Goal: Obtain resource: Obtain resource

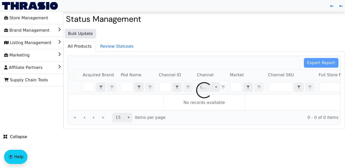
checkbox input "false"
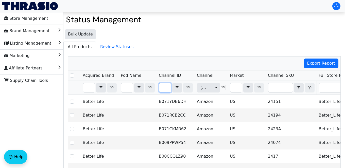
click at [168, 88] on input "Filter" at bounding box center [165, 87] width 12 height 9
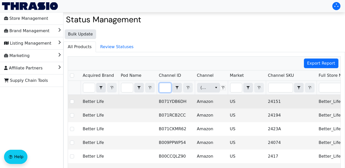
type input "B00LV4WDKO"
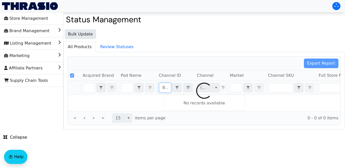
scroll to position [0, 21]
checkbox input "false"
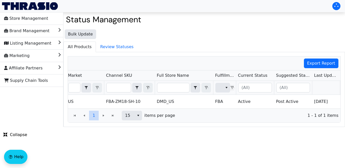
scroll to position [0, 186]
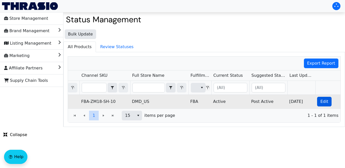
type input "B00LV4WDKO"
click at [321, 103] on span "Edit" at bounding box center [324, 102] width 8 height 6
checkbox input "true"
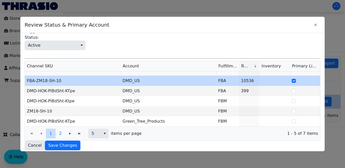
scroll to position [42, 0]
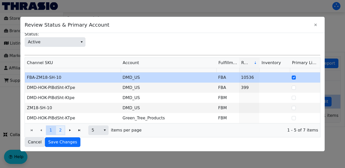
click at [61, 131] on span "2" at bounding box center [60, 130] width 3 height 6
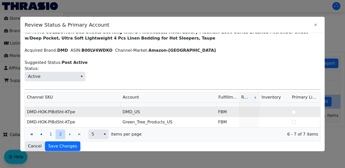
scroll to position [12, 0]
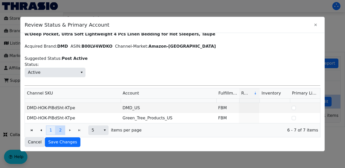
click at [48, 131] on button "1" at bounding box center [51, 130] width 10 height 10
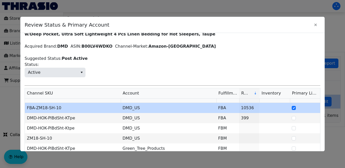
scroll to position [42, 0]
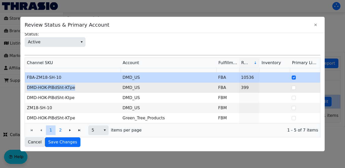
drag, startPoint x: 77, startPoint y: 88, endPoint x: 27, endPoint y: 88, distance: 49.7
click at [27, 88] on td "DMD-HOK-PlBdSht-KTpe" at bounding box center [73, 88] width 96 height 10
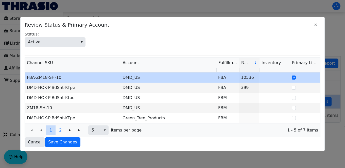
click at [6, 122] on div at bounding box center [172, 84] width 345 height 168
click at [314, 24] on icon "Close" at bounding box center [315, 25] width 6 height 4
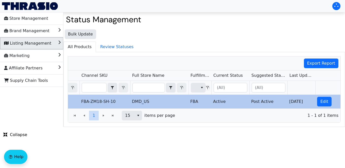
click at [29, 46] on span "Listing Management" at bounding box center [27, 43] width 47 height 8
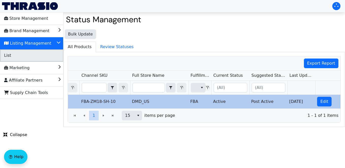
click at [23, 55] on li "List" at bounding box center [31, 55] width 63 height 12
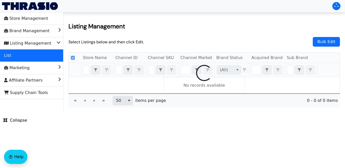
click at [153, 72] on div at bounding box center [204, 73] width 271 height 41
checkbox input "false"
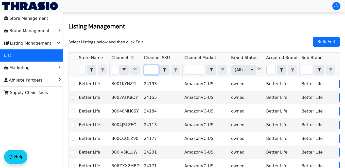
click at [151, 71] on input "Filter" at bounding box center [151, 69] width 14 height 9
type input "DMD-HOK-PlBdSht-KTpe"
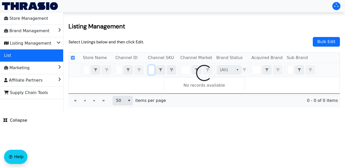
scroll to position [0, 41]
checkbox input "false"
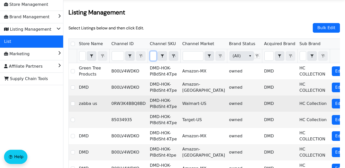
scroll to position [14, 0]
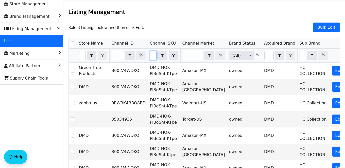
type input "DMD-HOK-PlBdSht-KTpe"
click at [171, 57] on icon "Filter" at bounding box center [173, 55] width 6 height 4
checkbox input "true"
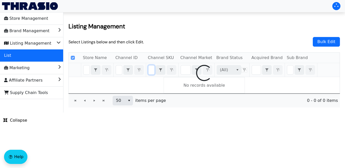
click at [120, 71] on div at bounding box center [204, 73] width 271 height 41
checkbox input "false"
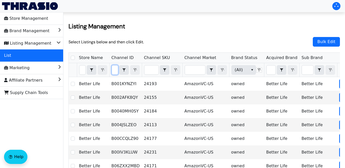
click at [116, 72] on input "Filter" at bounding box center [115, 69] width 6 height 9
type input "B00LV4WDKO"
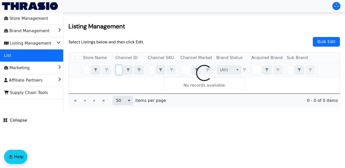
checkbox input "false"
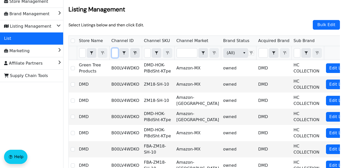
scroll to position [0, 0]
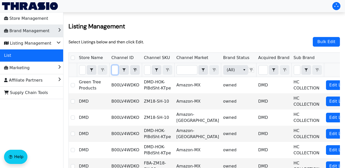
type input "B00LV4WDKO"
click at [46, 32] on li "Brand Management" at bounding box center [31, 31] width 63 height 12
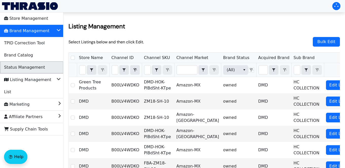
click at [38, 68] on span "Status Management" at bounding box center [24, 67] width 41 height 8
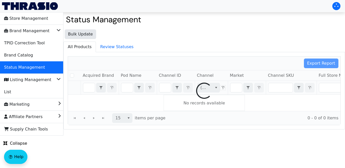
checkbox input "false"
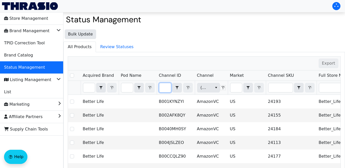
click at [165, 89] on input "Filter" at bounding box center [165, 87] width 12 height 9
type input "B00LV4WDKO"
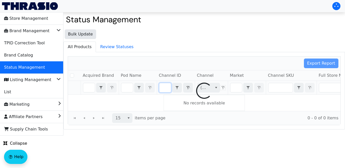
checkbox input "false"
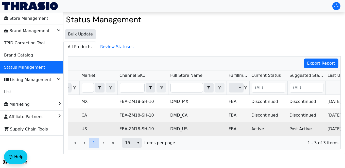
scroll to position [0, 186]
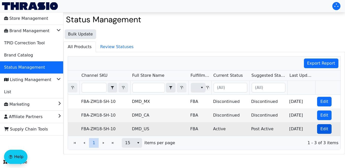
type input "B00LV4WDKO"
click at [320, 129] on span "Edit" at bounding box center [324, 129] width 8 height 6
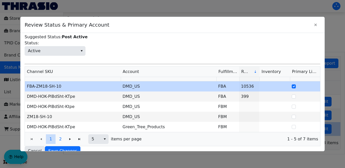
scroll to position [40, 0]
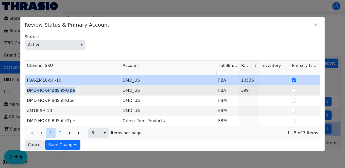
drag, startPoint x: 77, startPoint y: 91, endPoint x: 26, endPoint y: 92, distance: 50.5
click at [26, 92] on td "DMD-HOK-PlBdSht-KTpe" at bounding box center [73, 90] width 96 height 10
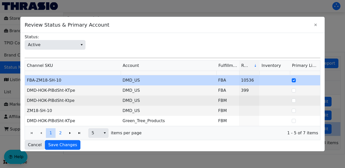
click at [75, 101] on td "DMD-HOK-PlBdSht-Ktpe" at bounding box center [73, 101] width 96 height 10
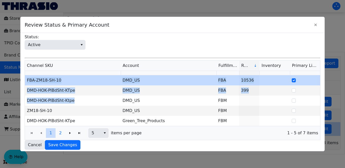
drag, startPoint x: 75, startPoint y: 101, endPoint x: 24, endPoint y: 99, distance: 51.0
click at [25, 99] on div "Channel SKU Account Fulfillment Revenue Inventory Primary Listing FBA-ZM18-SH-1…" at bounding box center [173, 100] width 296 height 80
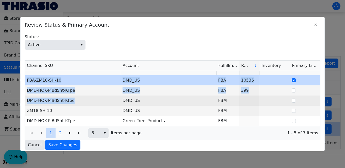
copy table "FBA-ZM18-SH-10 DMD_US FBA 10536 DMD-HOK-PlBdSht-KTpe DMD_US FBA 399 DMD-HOK-PlB…"
click at [91, 97] on td "DMD-HOK-PlBdSht-Ktpe" at bounding box center [73, 101] width 96 height 10
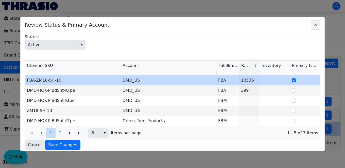
click at [313, 24] on icon "Close" at bounding box center [315, 25] width 6 height 4
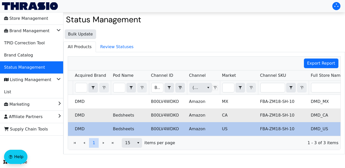
scroll to position [0, 0]
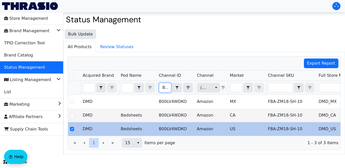
click at [162, 88] on input "B00LV4WDKO" at bounding box center [165, 87] width 12 height 9
drag, startPoint x: 162, startPoint y: 88, endPoint x: 207, endPoint y: 93, distance: 45.4
click at [207, 93] on tr "B00LV4WDKO Contains (All) (All)" at bounding box center [297, 88] width 459 height 14
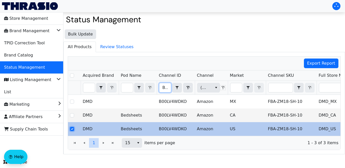
click at [71, 130] on input "Select Row" at bounding box center [72, 129] width 4 height 4
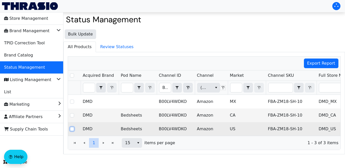
click at [72, 129] on input "Select Row" at bounding box center [72, 129] width 4 height 4
checkbox input "true"
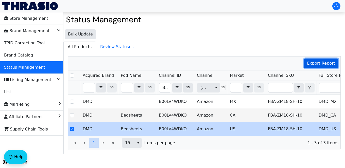
click at [327, 64] on span "Export Report" at bounding box center [321, 63] width 28 height 6
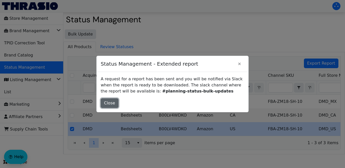
click at [110, 103] on span "Close" at bounding box center [109, 103] width 11 height 6
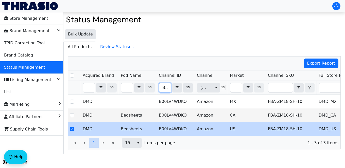
click at [163, 91] on input "B00LV4WDKO" at bounding box center [165, 87] width 12 height 9
drag, startPoint x: 163, startPoint y: 89, endPoint x: 211, endPoint y: 92, distance: 49.0
click at [211, 92] on tr "B00LV4WDKO Contains (All) (All)" at bounding box center [297, 88] width 459 height 14
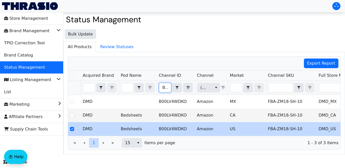
click at [229, 53] on div "Export Report Acquired Brand Pod Name Channel ID Channel Market Channel SKU Ful…" at bounding box center [203, 103] width 281 height 102
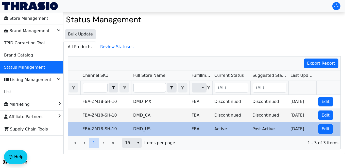
scroll to position [0, 186]
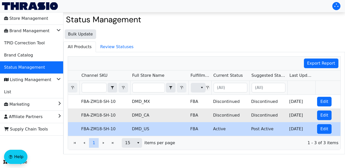
checkbox input "true"
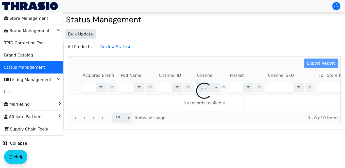
checkbox input "false"
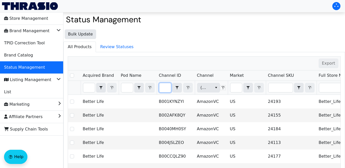
click at [168, 89] on input "Filter" at bounding box center [165, 87] width 12 height 9
type input "B00LV4WDKO"
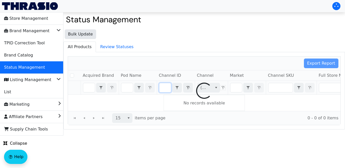
checkbox input "false"
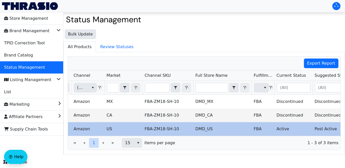
scroll to position [0, 186]
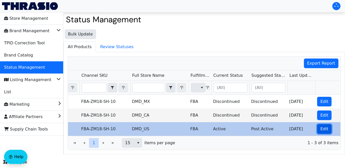
click at [322, 129] on span "Edit" at bounding box center [324, 129] width 8 height 6
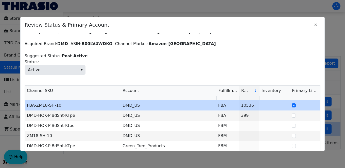
scroll to position [17, 0]
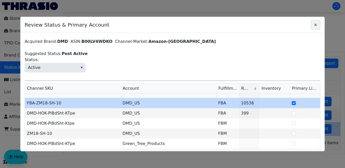
click at [313, 27] on span "Close" at bounding box center [315, 25] width 6 height 6
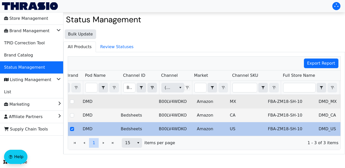
scroll to position [0, 0]
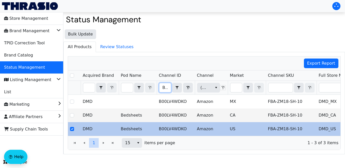
click at [163, 88] on input "B00LV4WDKO" at bounding box center [165, 87] width 12 height 9
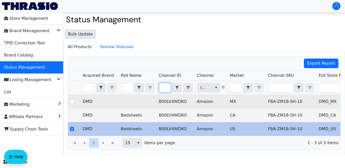
drag, startPoint x: 163, startPoint y: 89, endPoint x: 235, endPoint y: 95, distance: 73.1
click at [235, 95] on div "Acquired Brand Pod Name Channel ID Channel Market Channel SKU Full Store Name F…" at bounding box center [204, 102] width 272 height 65
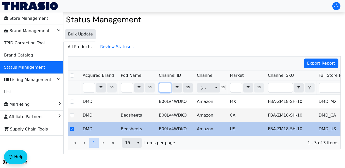
type input "B00S8KBGEI"
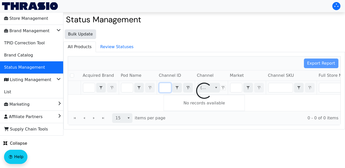
checkbox input "false"
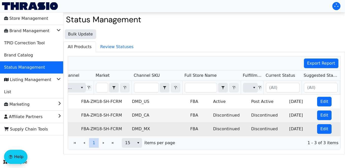
scroll to position [0, 186]
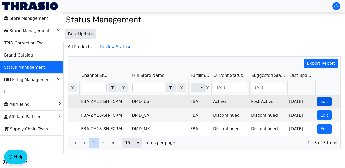
type input "B00S8KBGEI"
click at [323, 101] on span "Edit" at bounding box center [324, 102] width 8 height 6
checkbox input "true"
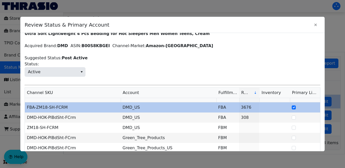
scroll to position [39, 0]
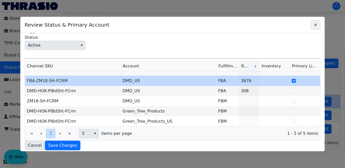
click at [316, 25] on icon "Close" at bounding box center [315, 25] width 3 height 3
